Goal: Register for event/course

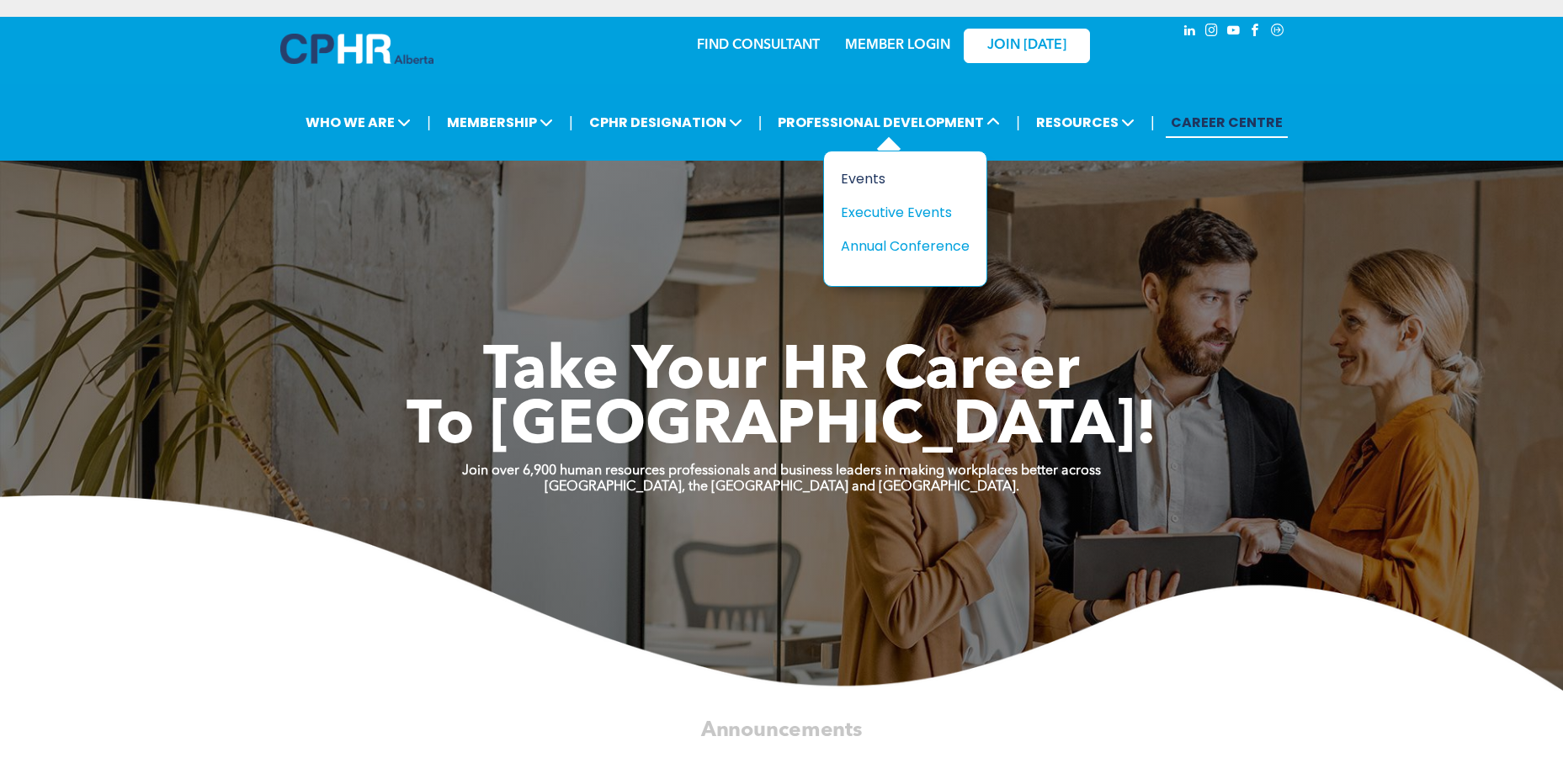
click at [867, 169] on div "Events" at bounding box center [899, 179] width 116 height 21
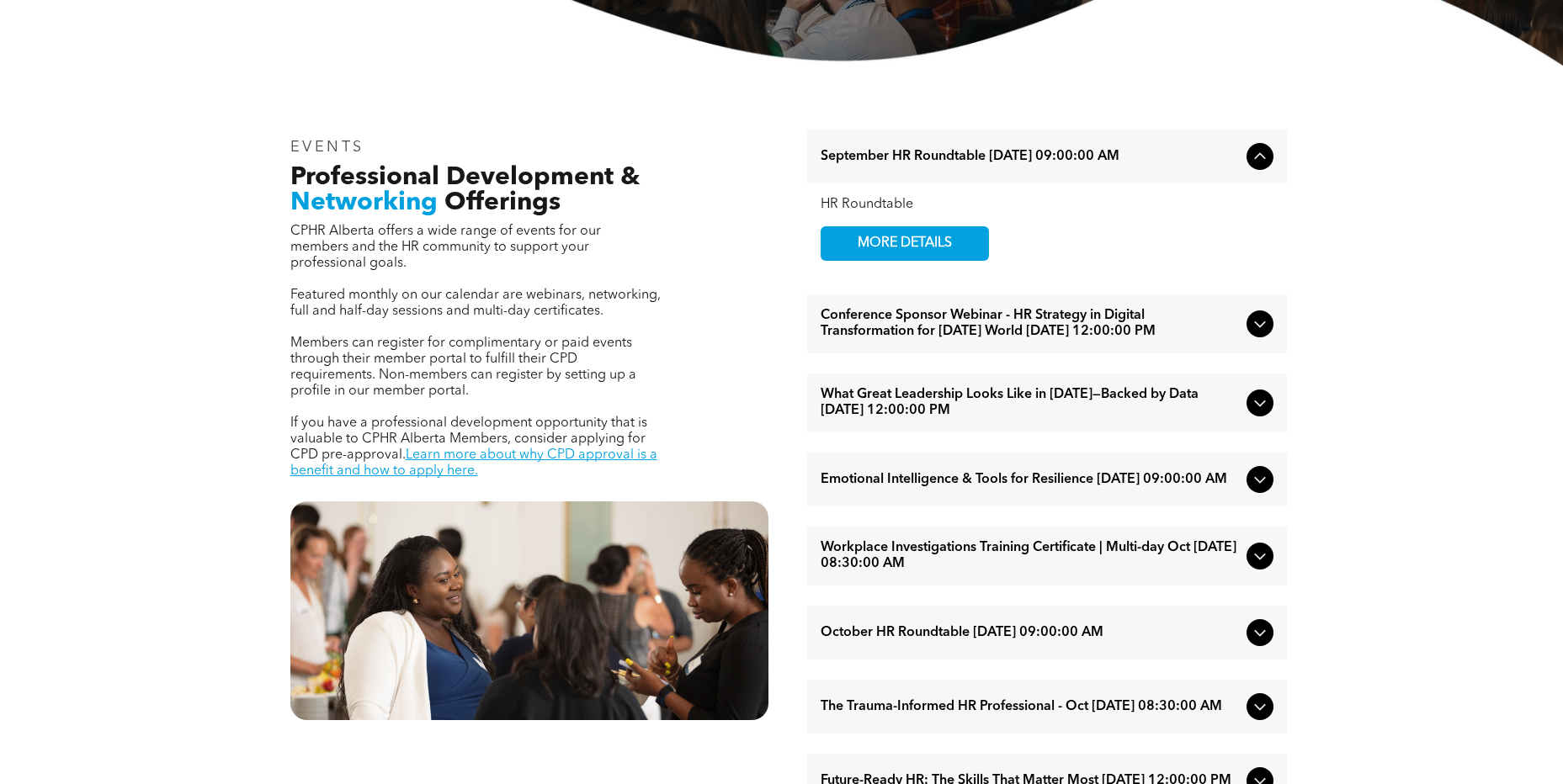
scroll to position [505, 0]
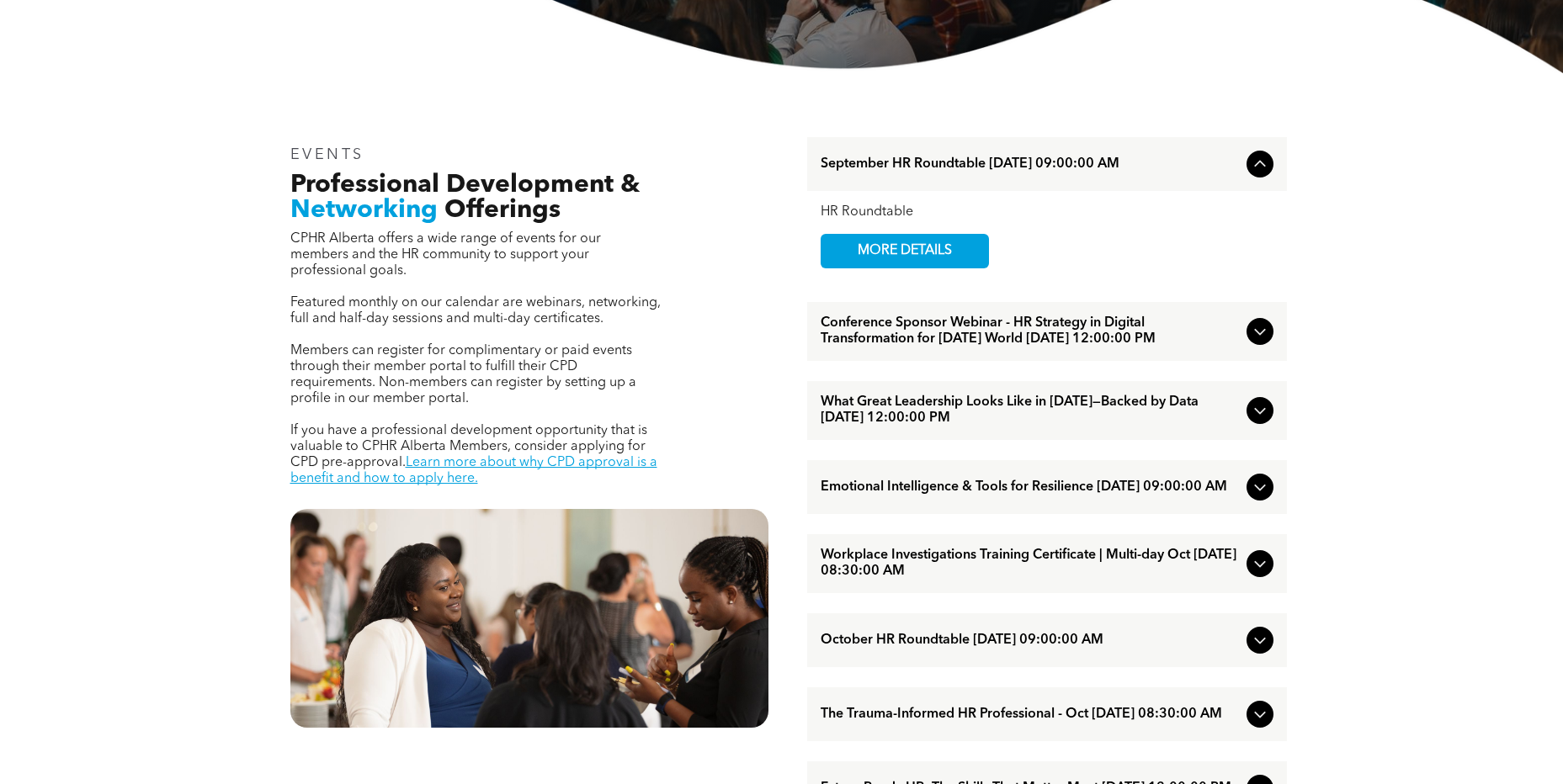
click at [1115, 427] on span "What Great Leadership Looks Like in [DATE]—Backed by Data [DATE] 12:00:00 PM" at bounding box center [1030, 411] width 419 height 32
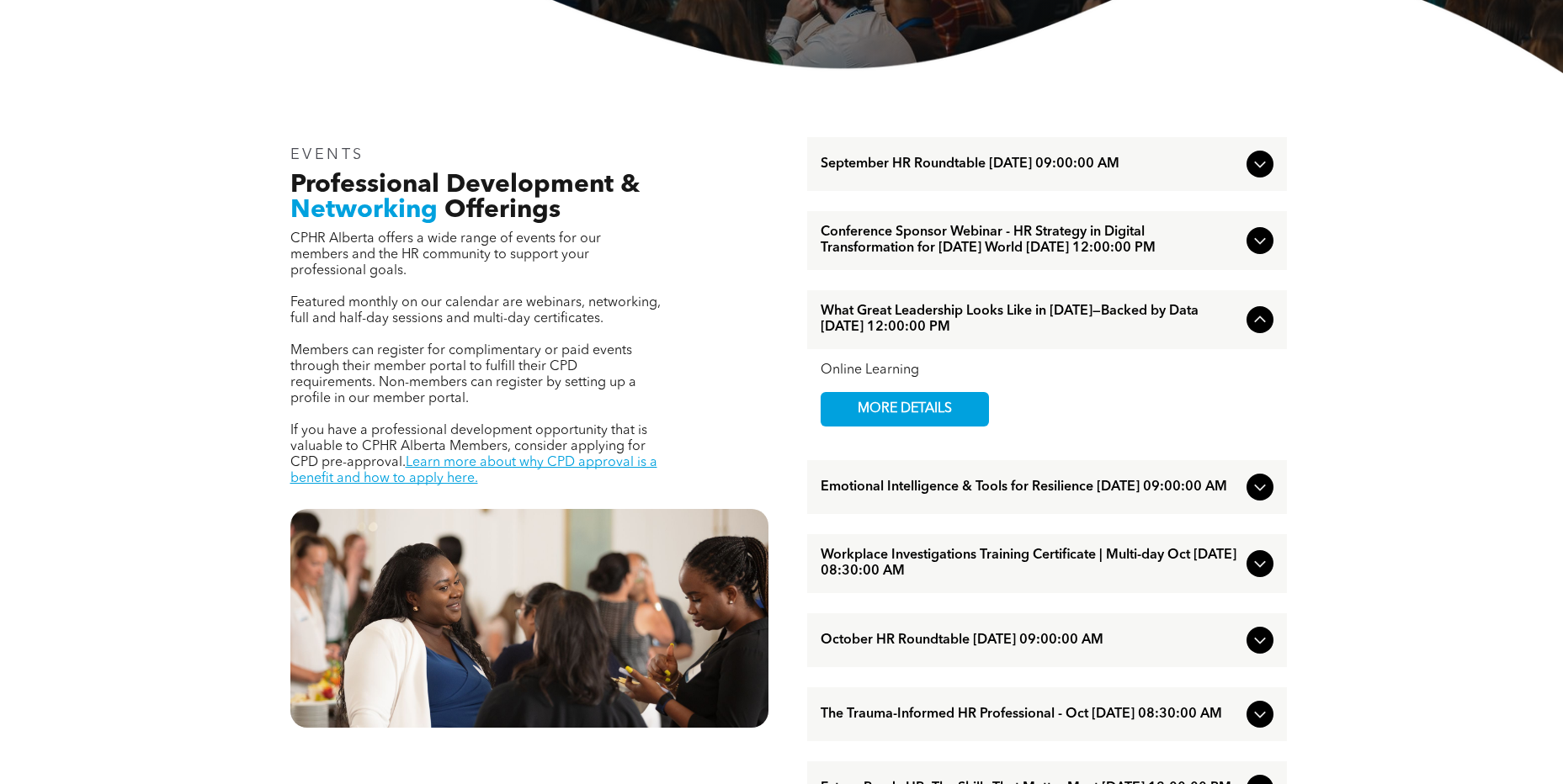
scroll to position [589, 0]
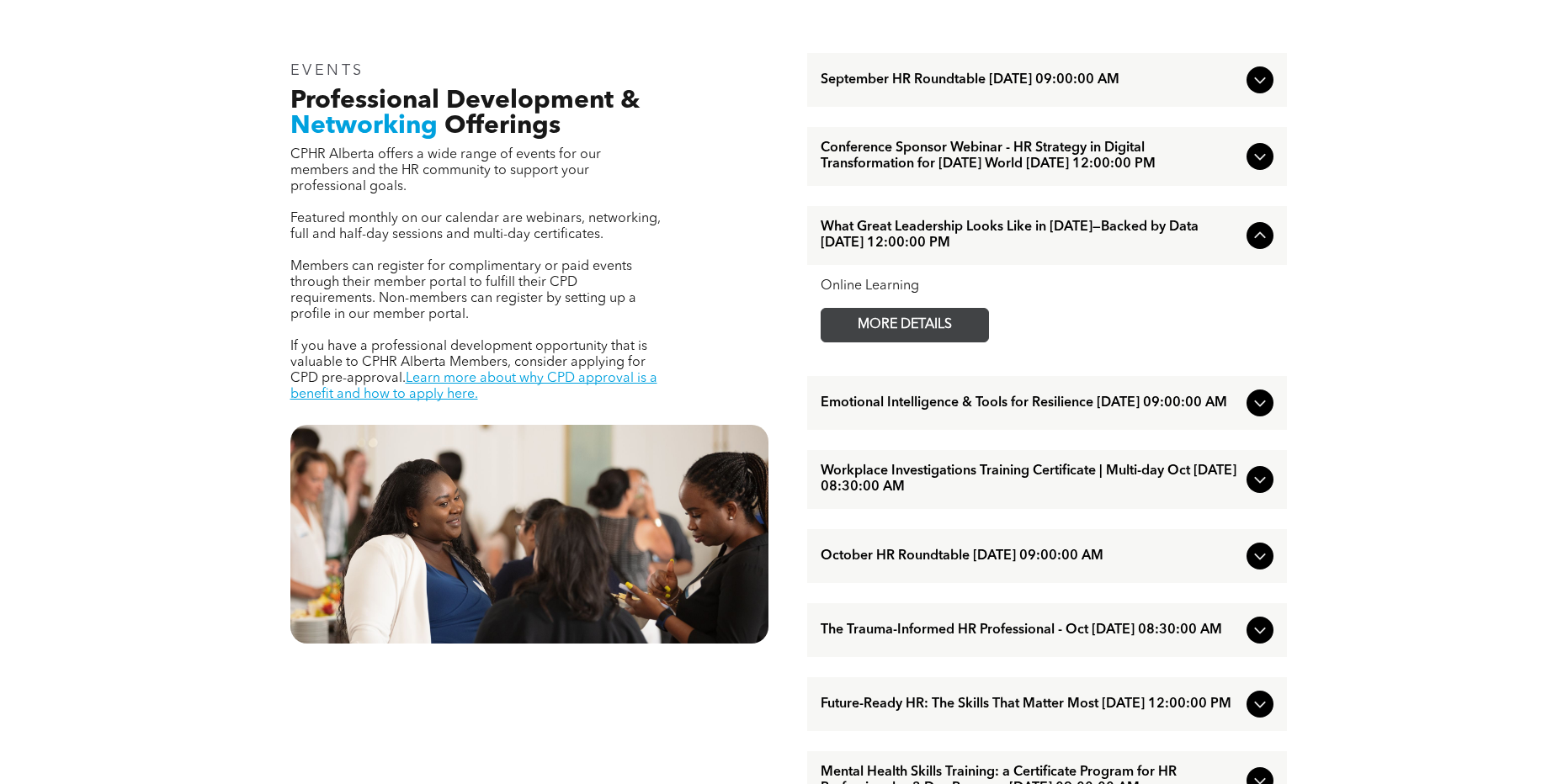
click at [850, 327] on span "MORE DETAILS" at bounding box center [905, 325] width 133 height 33
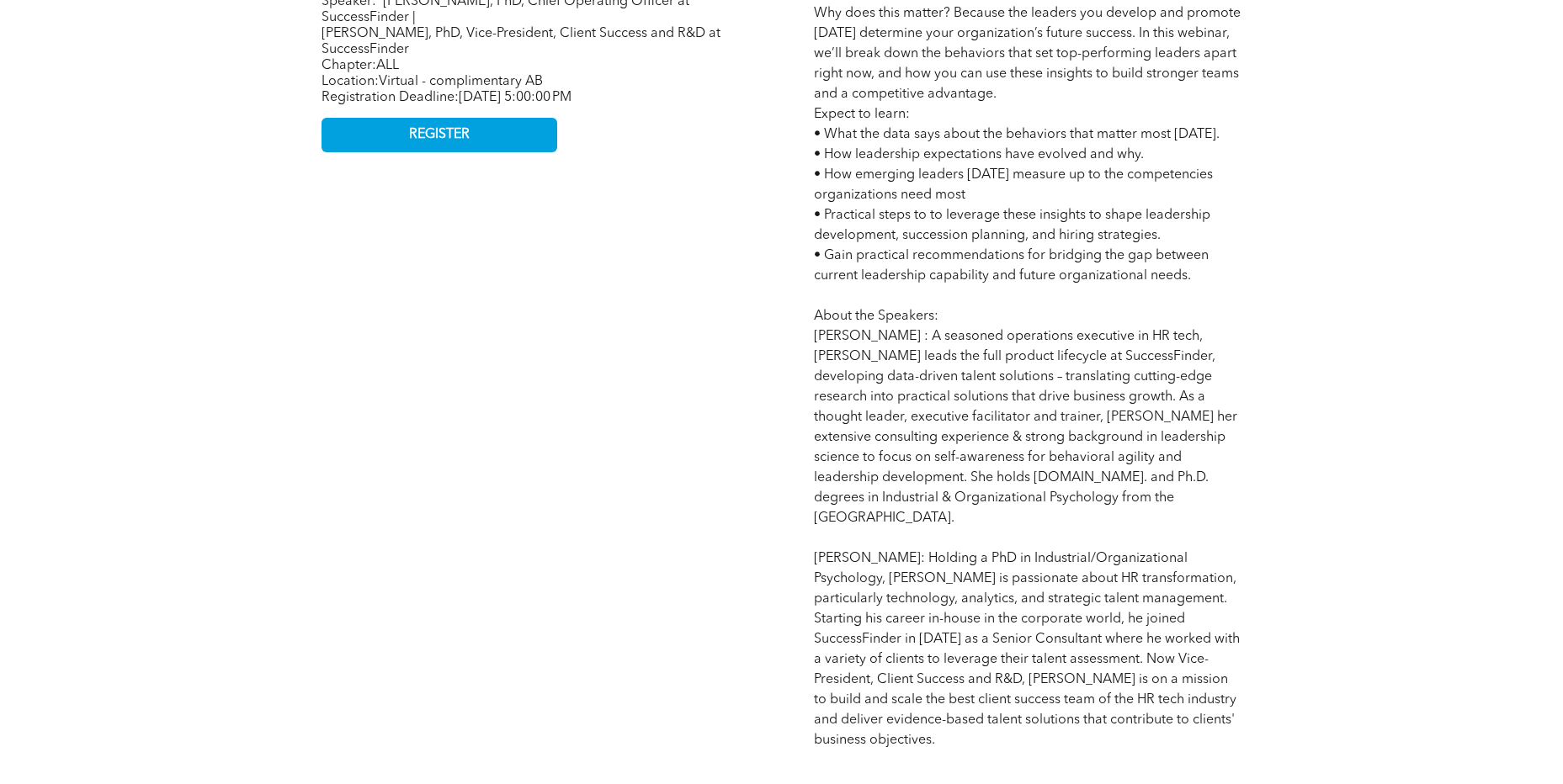
scroll to position [926, 0]
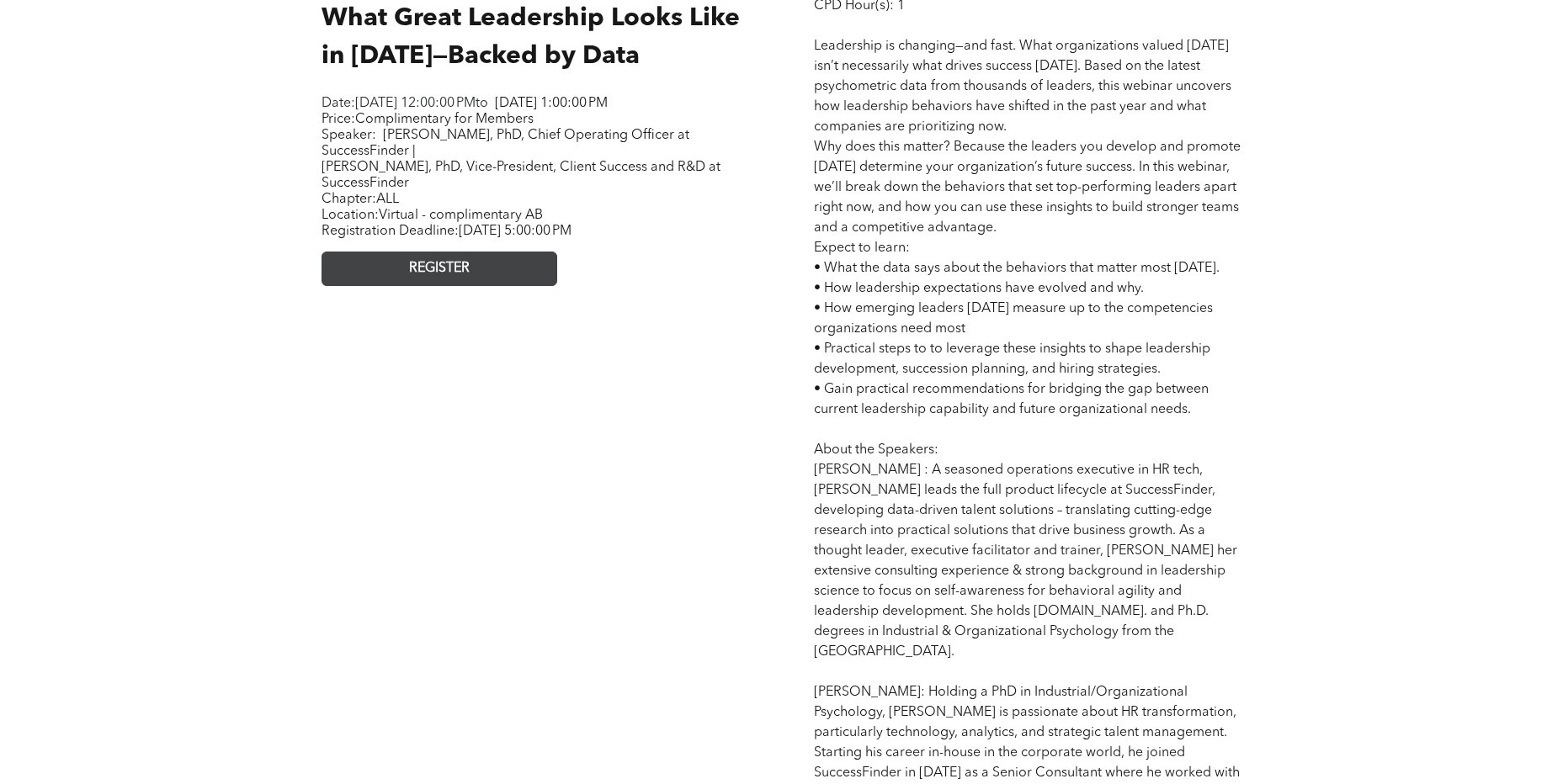
click at [487, 286] on link "REGISTER" at bounding box center [440, 269] width 236 height 35
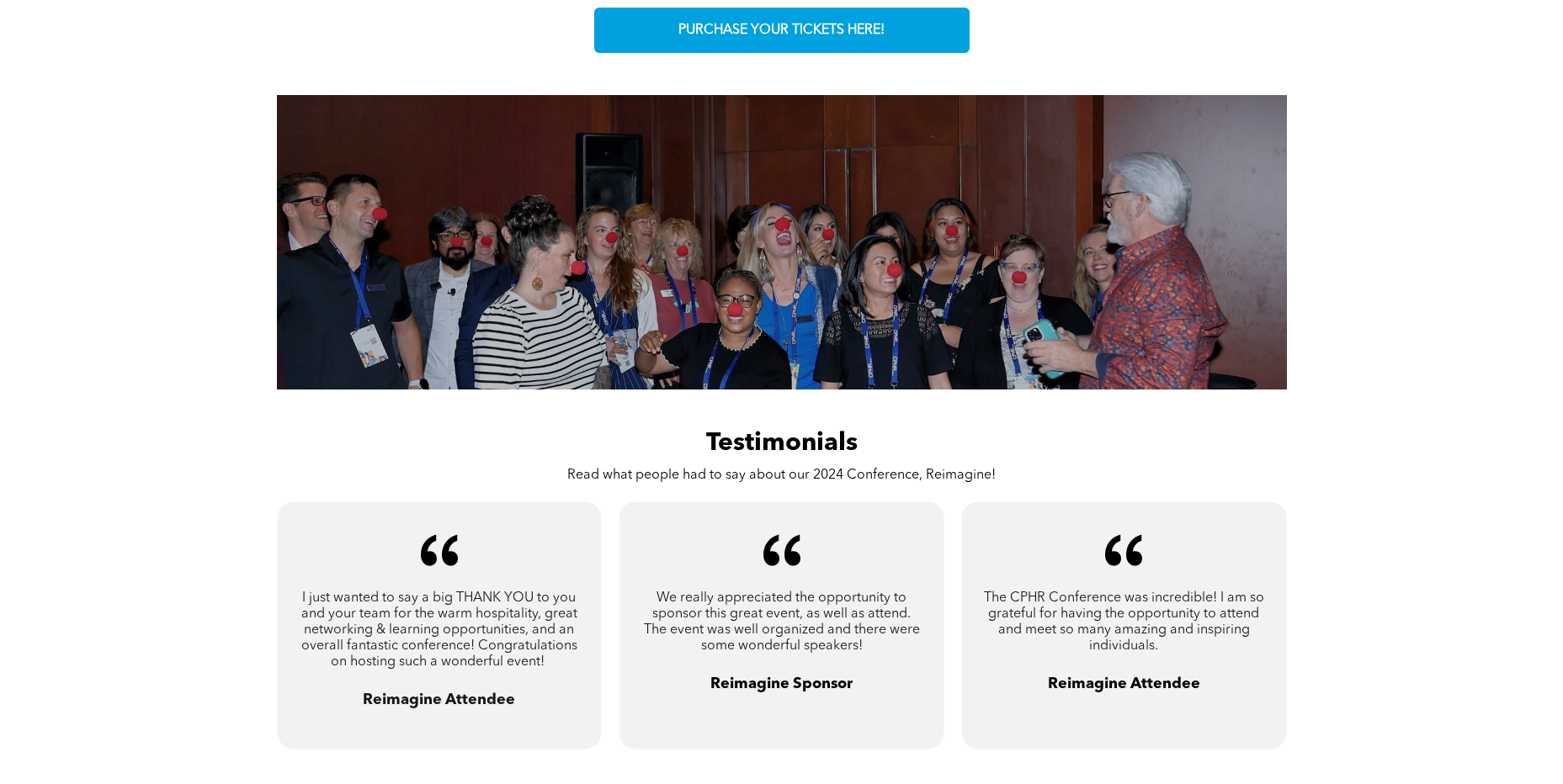
scroll to position [926, 0]
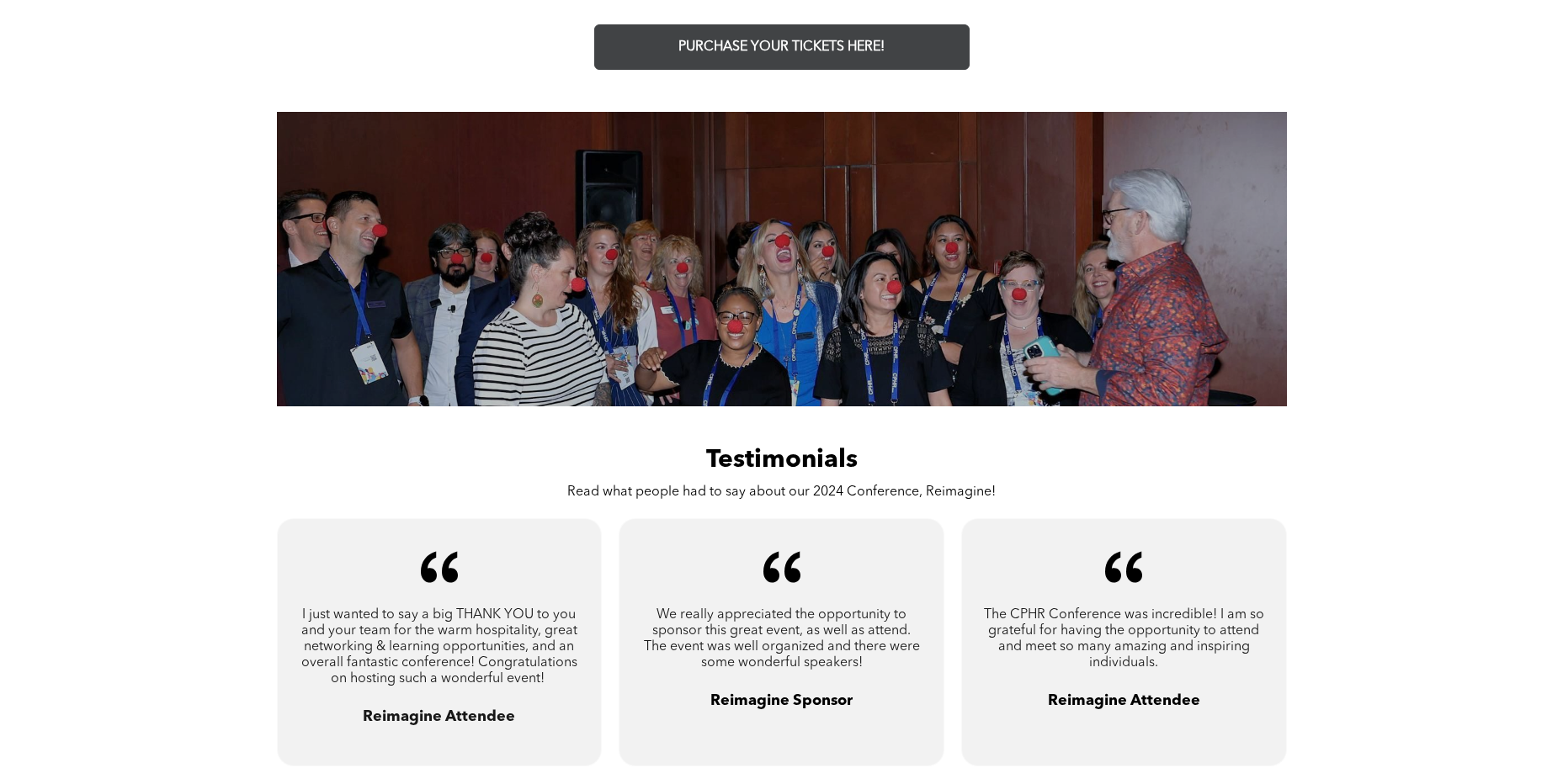
click at [813, 51] on span "PURCHASE YOUR TICKETS HERE!" at bounding box center [782, 47] width 206 height 16
